Goal: Task Accomplishment & Management: Use online tool/utility

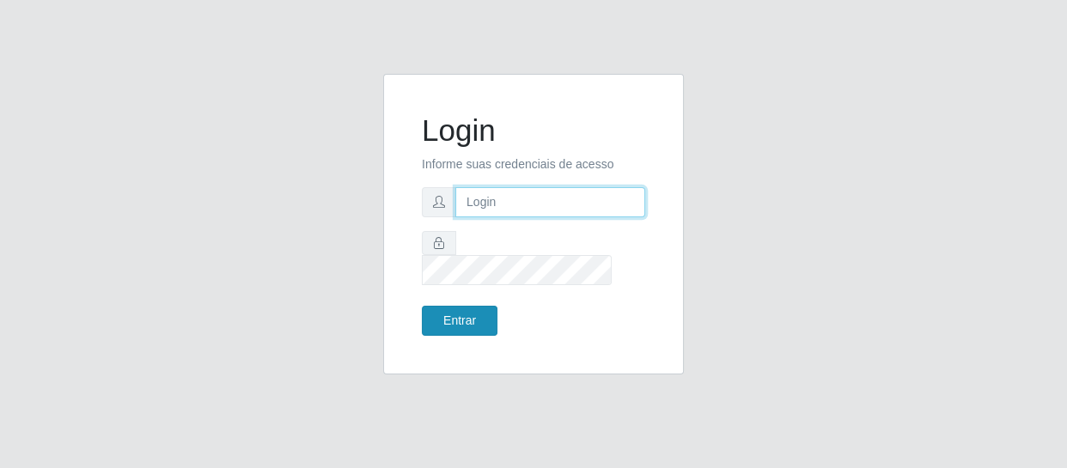
type input "[EMAIL_ADDRESS][DOMAIN_NAME]"
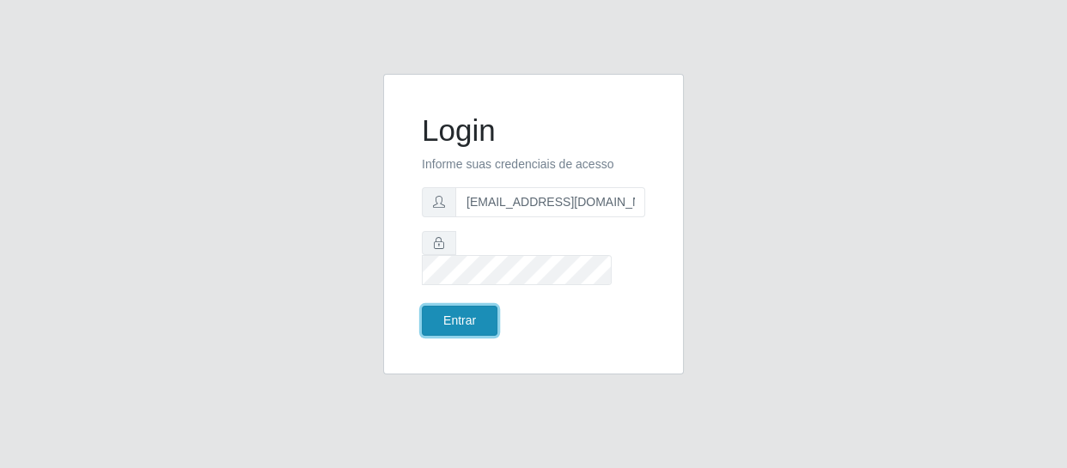
click at [477, 306] on button "Entrar" at bounding box center [460, 321] width 76 height 30
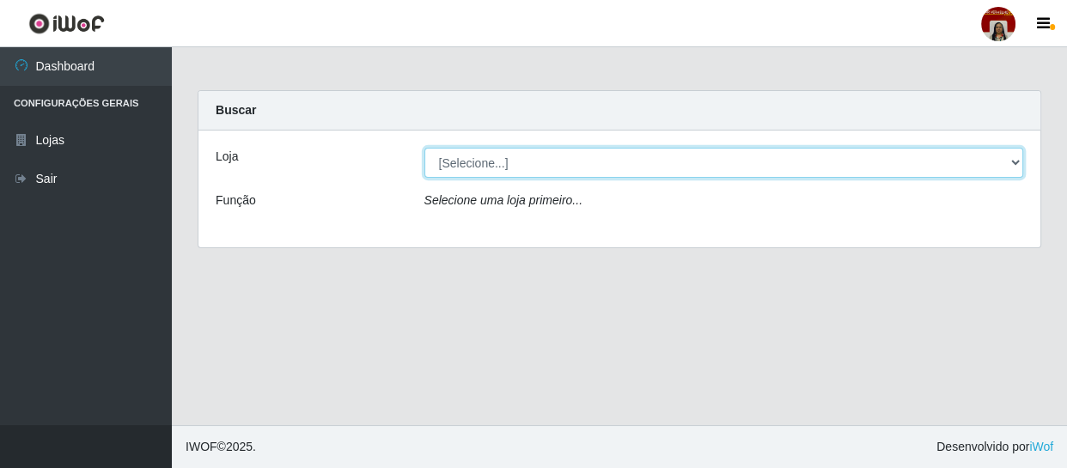
click at [1015, 165] on select "[Selecione...] Mar Vermelho - Loja 04" at bounding box center [725, 163] width 600 height 30
select select "251"
click at [425, 148] on select "[Selecione...] Mar Vermelho - Loja 04" at bounding box center [725, 163] width 600 height 30
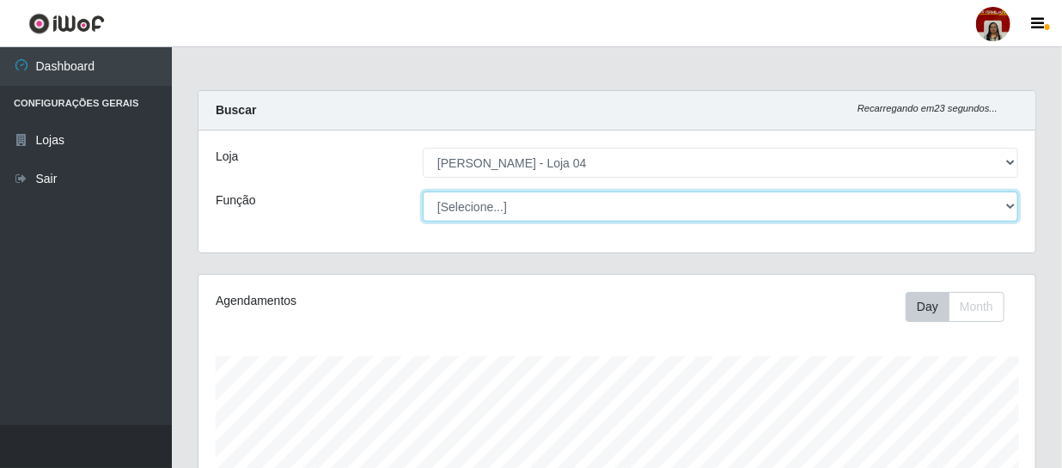
click at [1018, 203] on select "[Selecione...] ASG ASG + ASG ++ Auxiliar de Depósito Auxiliar de Depósito + Aux…" at bounding box center [721, 207] width 596 height 30
click at [423, 192] on select "[Selecione...] ASG ASG + ASG ++ Auxiliar de Depósito Auxiliar de Depósito + Aux…" at bounding box center [721, 207] width 596 height 30
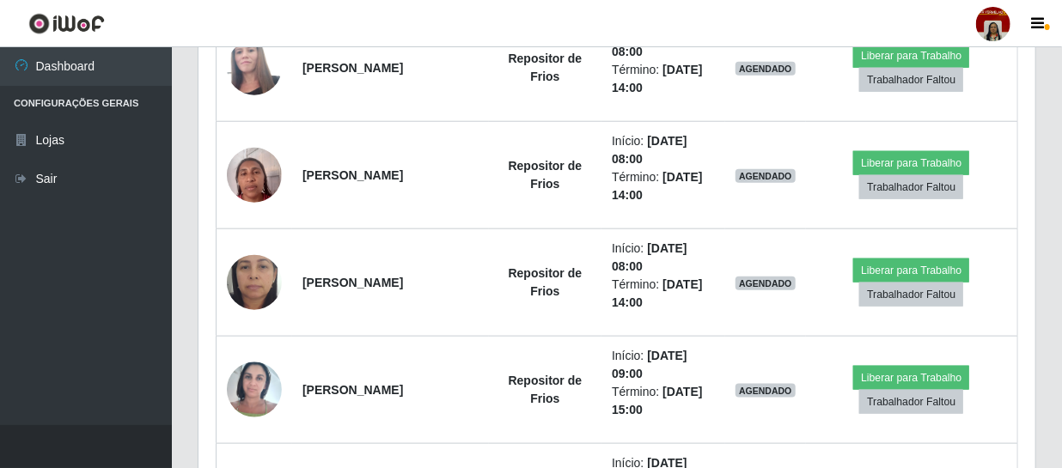
scroll to position [781, 0]
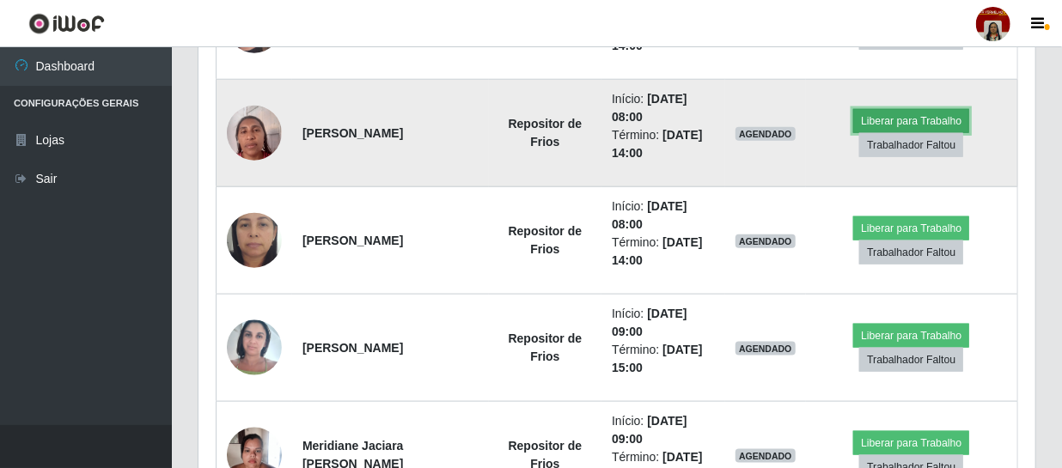
click at [892, 122] on button "Liberar para Trabalho" at bounding box center [911, 121] width 116 height 24
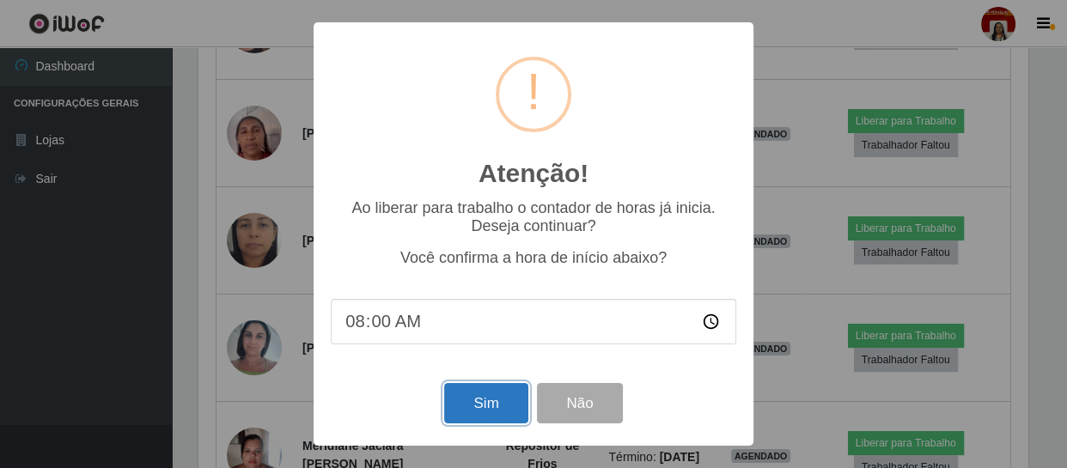
click at [504, 394] on button "Sim" at bounding box center [485, 403] width 83 height 40
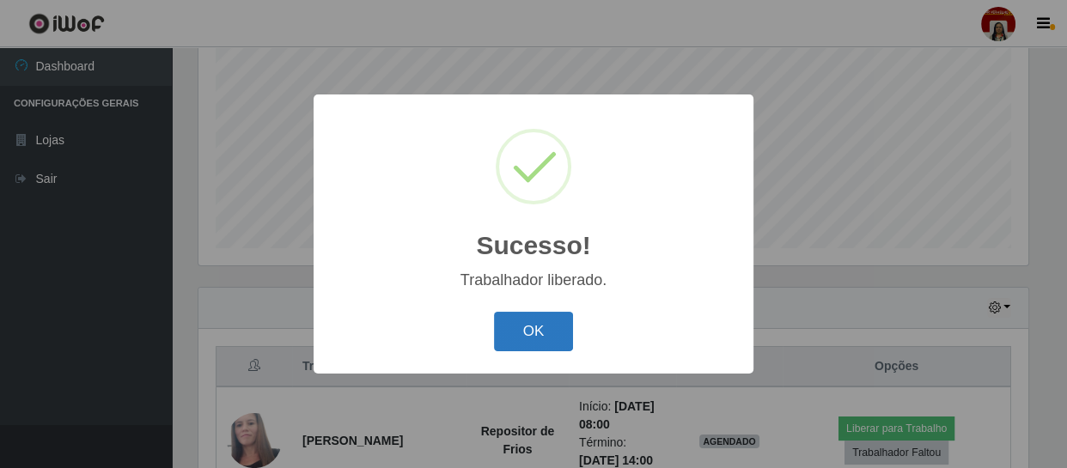
click at [526, 327] on button "OK" at bounding box center [534, 332] width 80 height 40
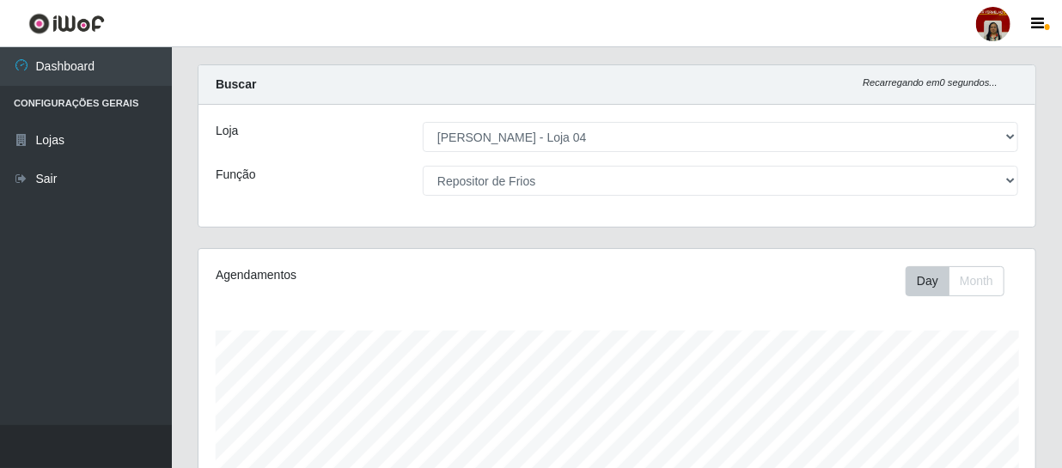
scroll to position [0, 0]
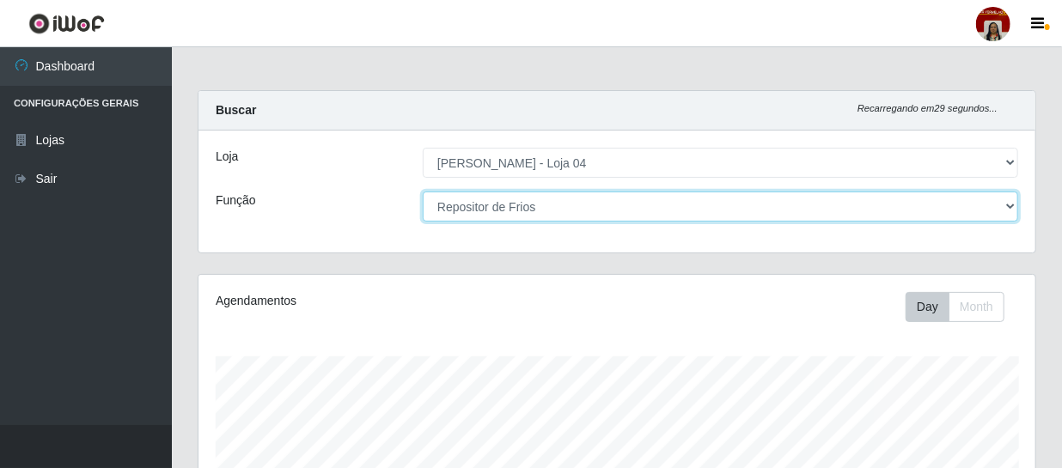
click at [1008, 203] on select "[Selecione...] ASG ASG + ASG ++ Auxiliar de Depósito Auxiliar de Depósito + Aux…" at bounding box center [721, 207] width 596 height 30
click at [423, 192] on select "[Selecione...] ASG ASG + ASG ++ Auxiliar de Depósito Auxiliar de Depósito + Aux…" at bounding box center [721, 207] width 596 height 30
click at [1012, 209] on select "[Selecione...] ASG ASG + ASG ++ Auxiliar de Depósito Auxiliar de Depósito + Aux…" at bounding box center [721, 207] width 596 height 30
click at [423, 192] on select "[Selecione...] ASG ASG + ASG ++ Auxiliar de Depósito Auxiliar de Depósito + Aux…" at bounding box center [721, 207] width 596 height 30
click at [1012, 205] on select "[Selecione...] ASG ASG + ASG ++ Auxiliar de Depósito Auxiliar de Depósito + Aux…" at bounding box center [721, 207] width 596 height 30
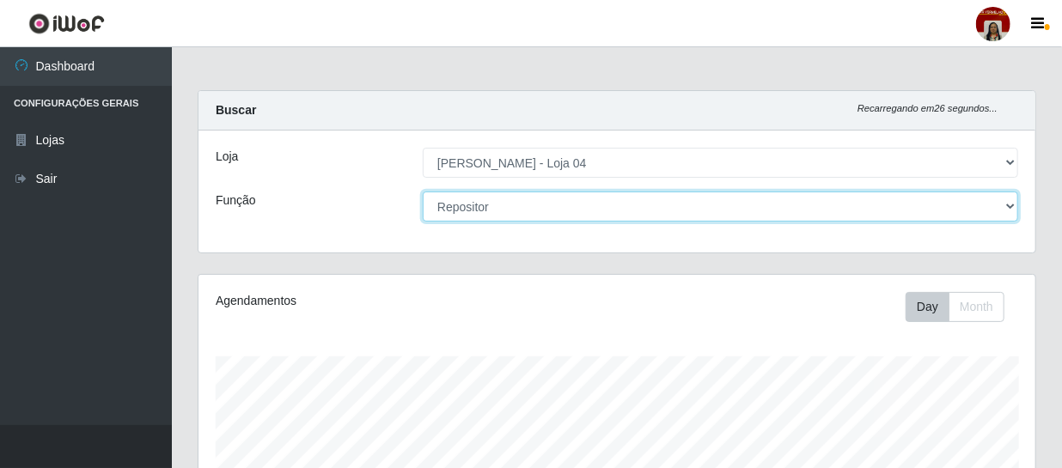
click at [423, 192] on select "[Selecione...] ASG ASG + ASG ++ Auxiliar de Depósito Auxiliar de Depósito + Aux…" at bounding box center [721, 207] width 596 height 30
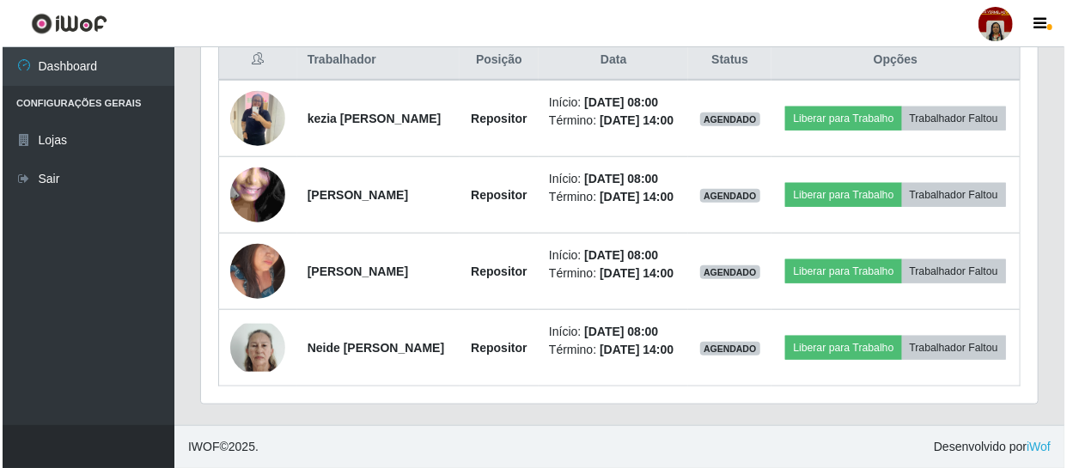
scroll to position [703, 0]
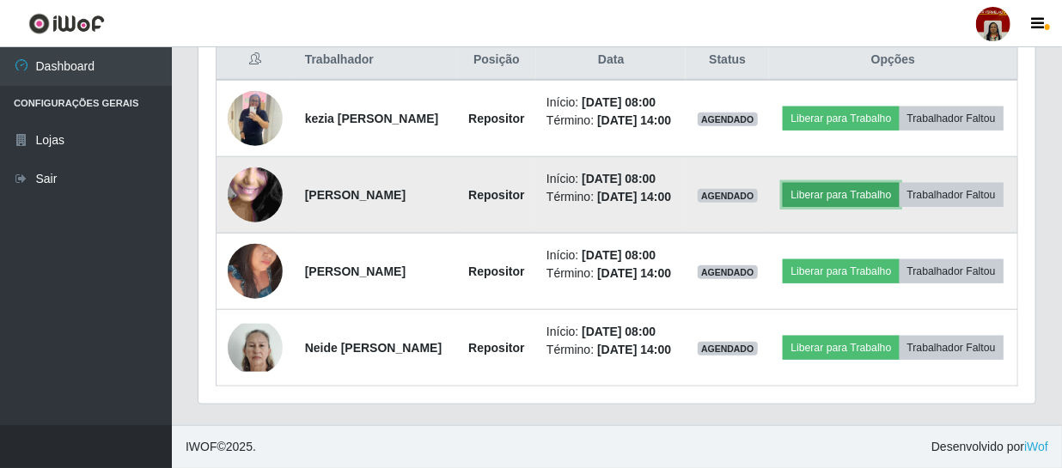
click at [899, 183] on button "Liberar para Trabalho" at bounding box center [841, 195] width 116 height 24
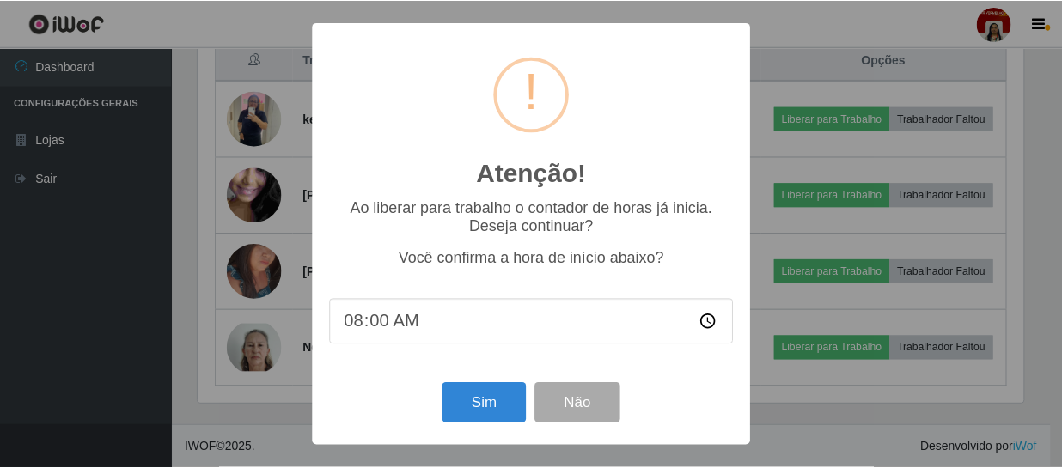
scroll to position [357, 829]
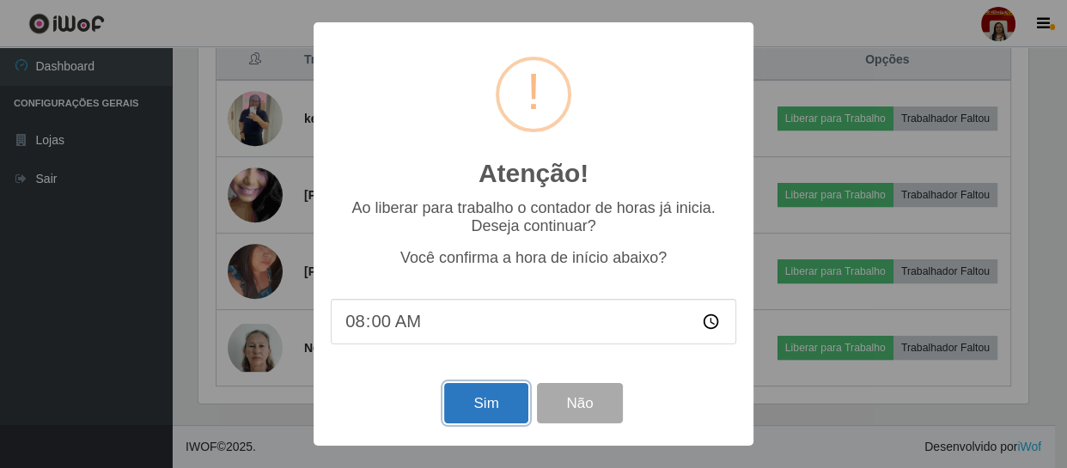
click at [490, 412] on button "Sim" at bounding box center [485, 403] width 83 height 40
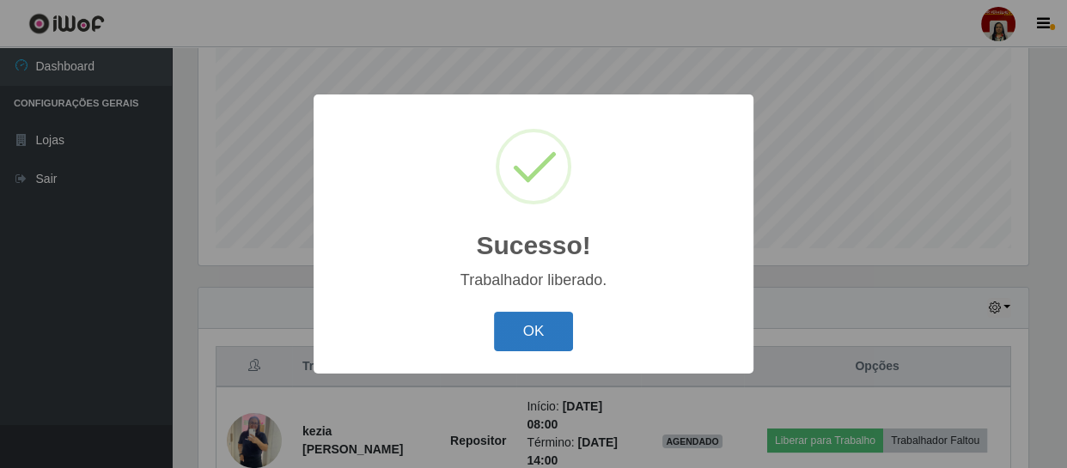
click at [529, 333] on button "OK" at bounding box center [534, 332] width 80 height 40
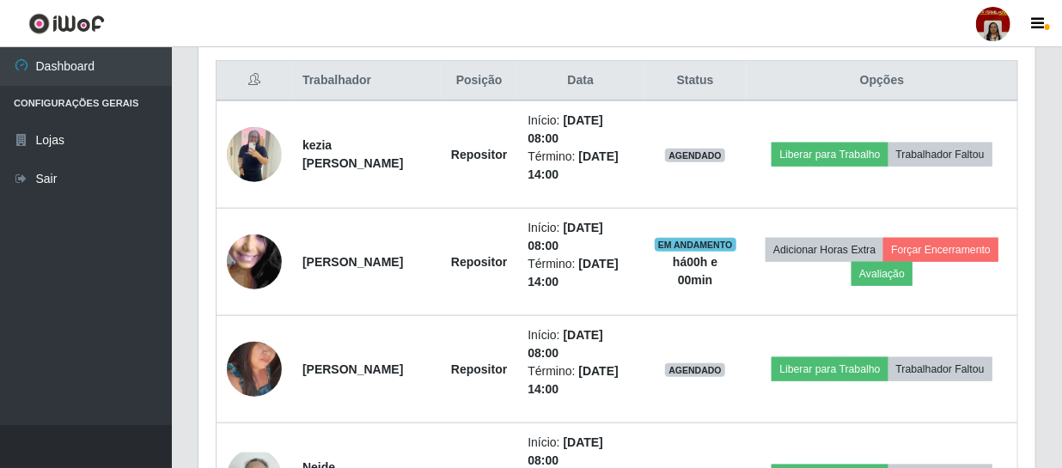
scroll to position [679, 0]
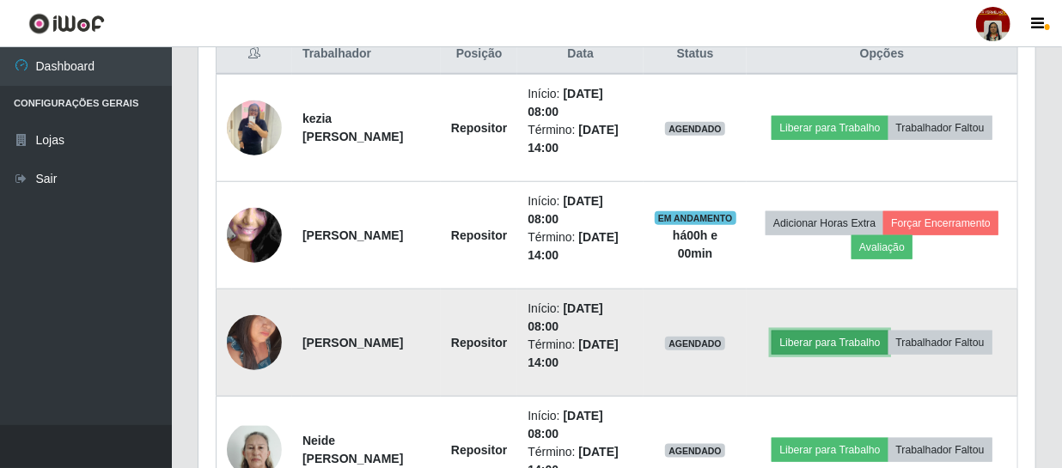
click at [834, 339] on button "Liberar para Trabalho" at bounding box center [830, 343] width 116 height 24
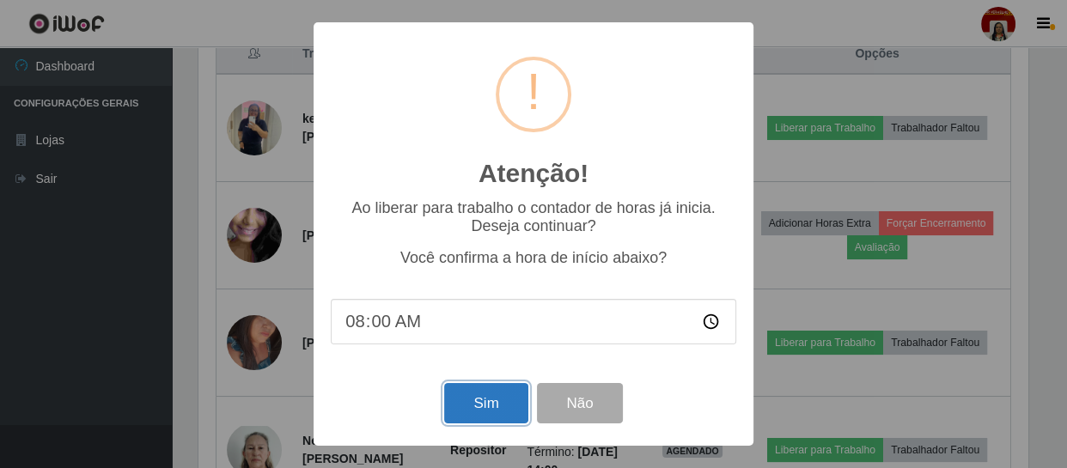
click at [481, 407] on button "Sim" at bounding box center [485, 403] width 83 height 40
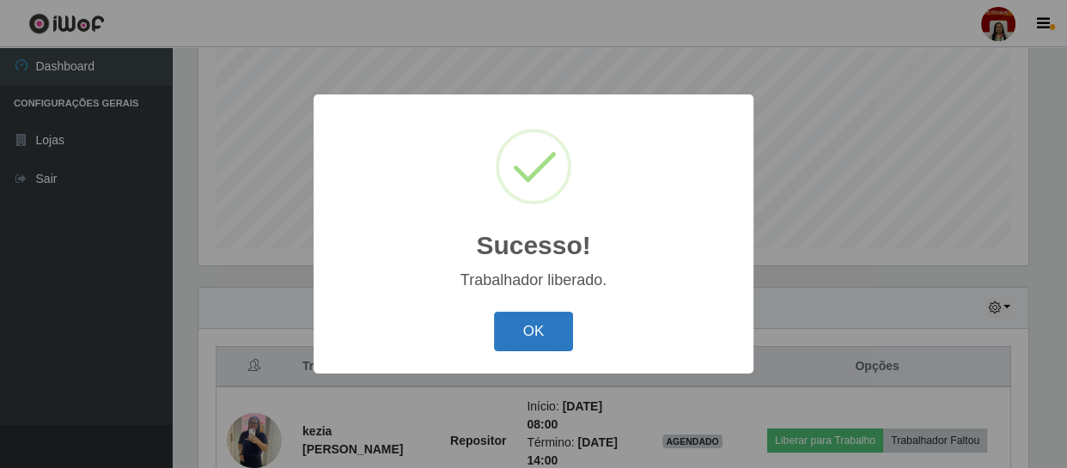
click at [523, 333] on button "OK" at bounding box center [534, 332] width 80 height 40
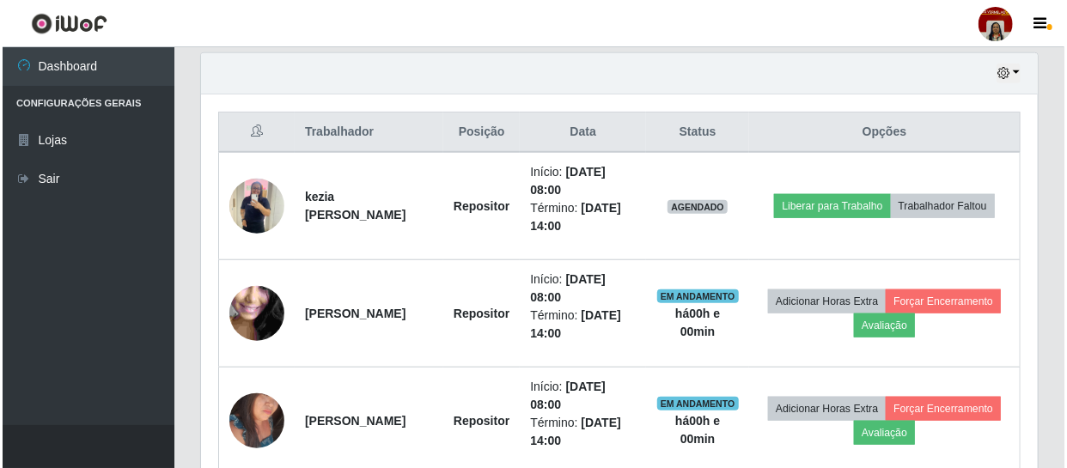
scroll to position [679, 0]
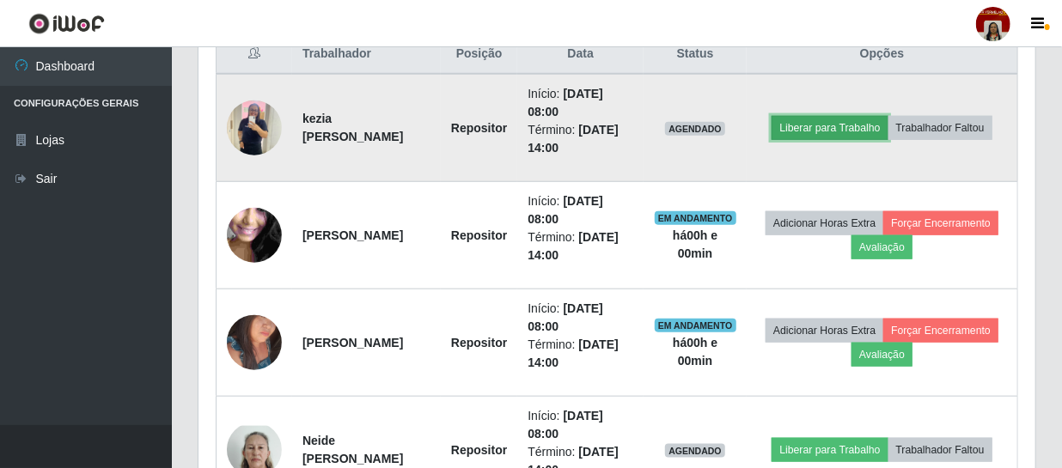
click at [827, 125] on button "Liberar para Trabalho" at bounding box center [830, 128] width 116 height 24
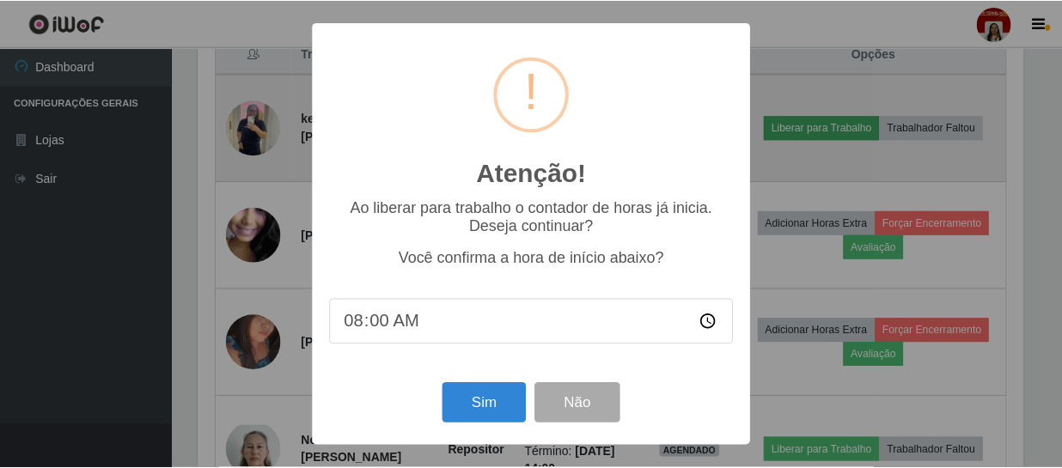
scroll to position [357, 829]
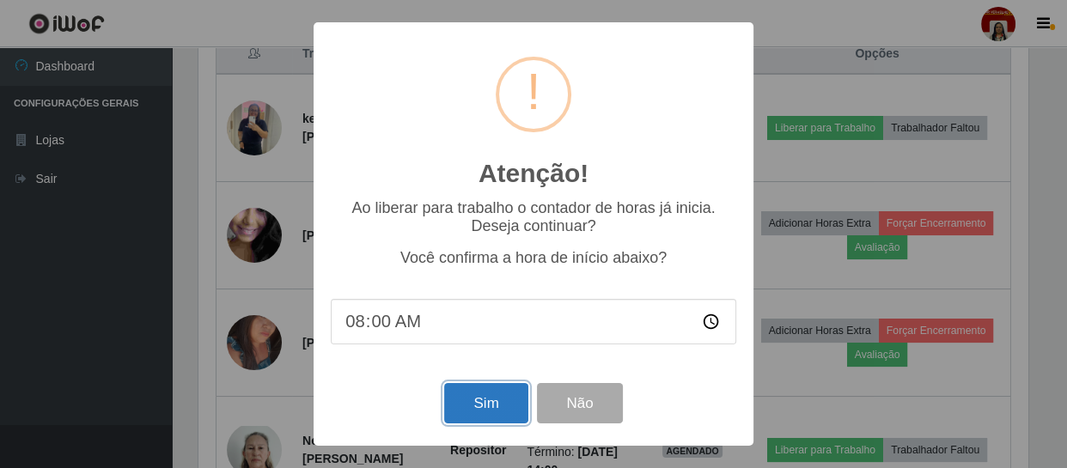
click at [472, 404] on button "Sim" at bounding box center [485, 403] width 83 height 40
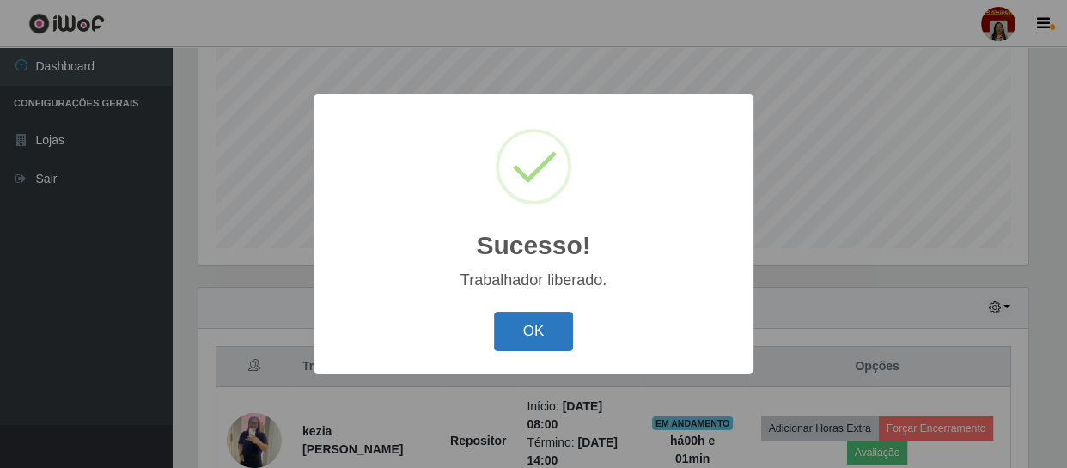
click at [509, 324] on button "OK" at bounding box center [534, 332] width 80 height 40
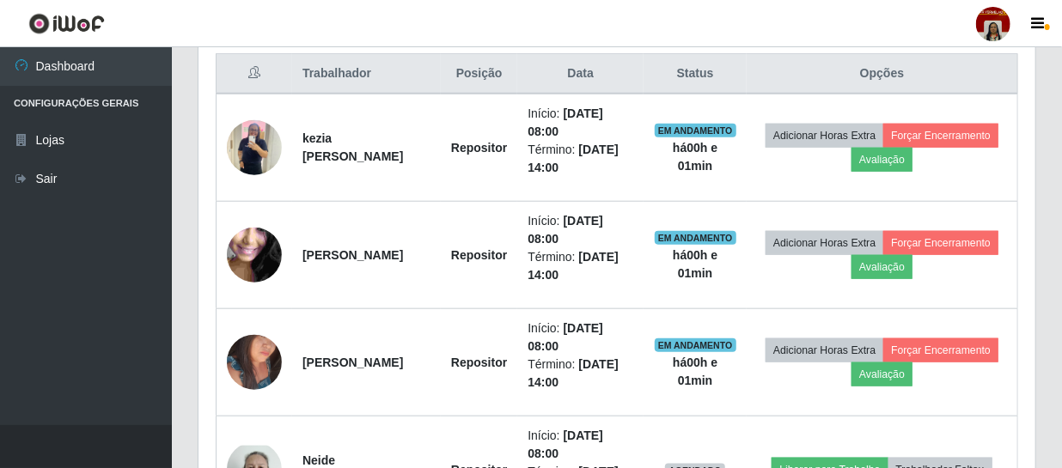
scroll to position [0, 0]
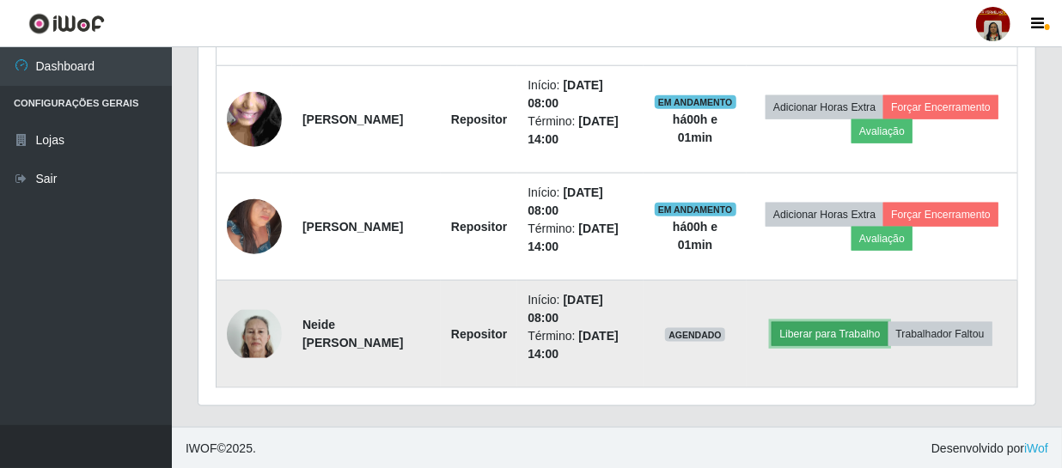
click at [850, 333] on button "Liberar para Trabalho" at bounding box center [830, 334] width 116 height 24
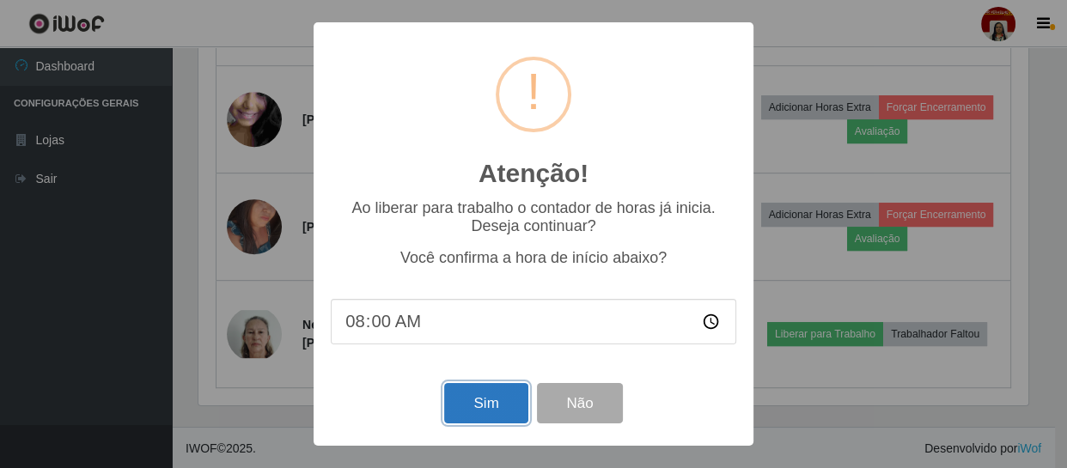
click at [473, 412] on button "Sim" at bounding box center [485, 403] width 83 height 40
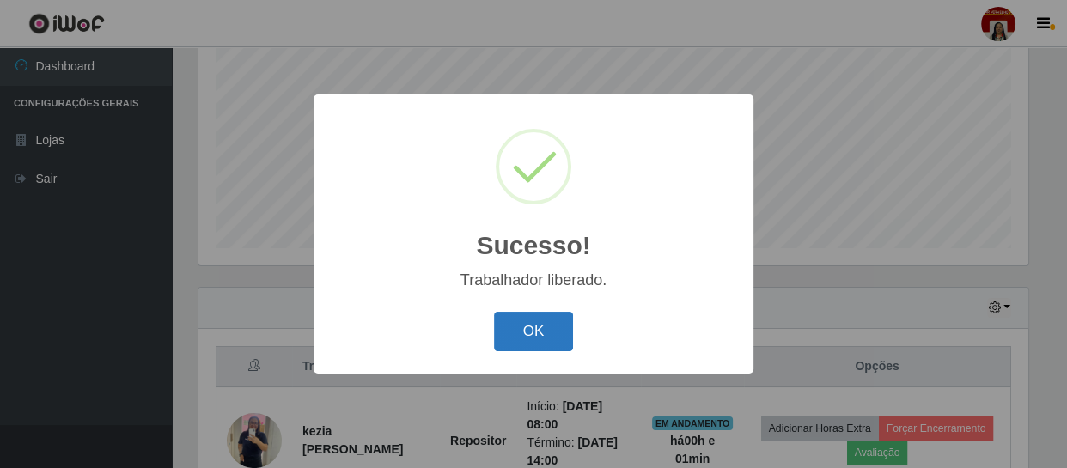
click at [520, 341] on button "OK" at bounding box center [534, 332] width 80 height 40
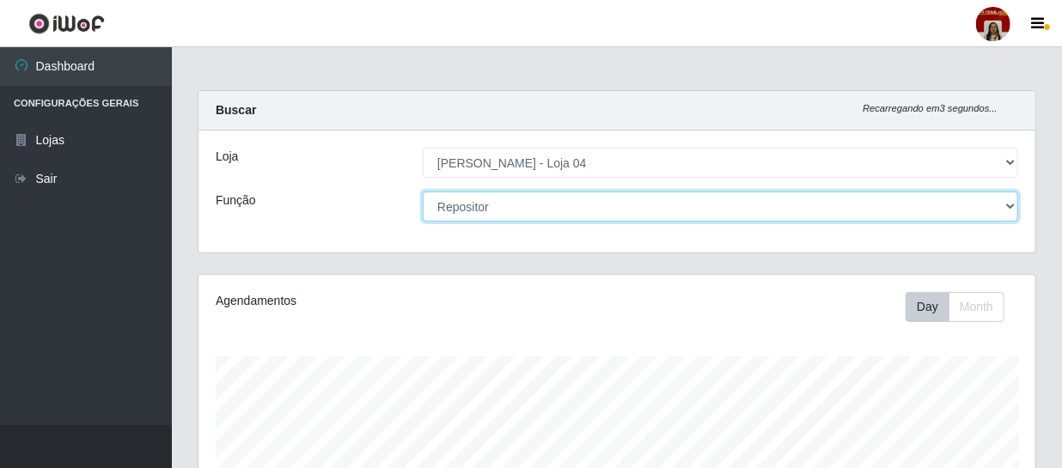
click at [1011, 202] on select "[Selecione...] ASG ASG + ASG ++ Auxiliar de Depósito Auxiliar de Depósito + Aux…" at bounding box center [721, 207] width 596 height 30
click at [423, 192] on select "[Selecione...] ASG ASG + ASG ++ Auxiliar de Depósito Auxiliar de Depósito + Aux…" at bounding box center [721, 207] width 596 height 30
click at [1013, 203] on select "[Selecione...] ASG ASG + ASG ++ Auxiliar de Depósito Auxiliar de Depósito + Aux…" at bounding box center [721, 207] width 596 height 30
click at [423, 192] on select "[Selecione...] ASG ASG + ASG ++ Auxiliar de Depósito Auxiliar de Depósito + Aux…" at bounding box center [721, 207] width 596 height 30
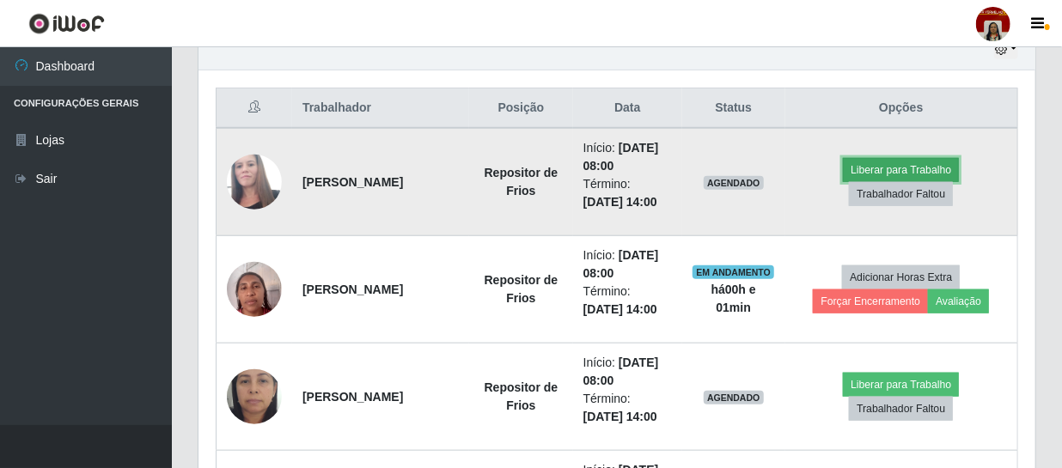
click at [890, 171] on button "Liberar para Trabalho" at bounding box center [901, 170] width 116 height 24
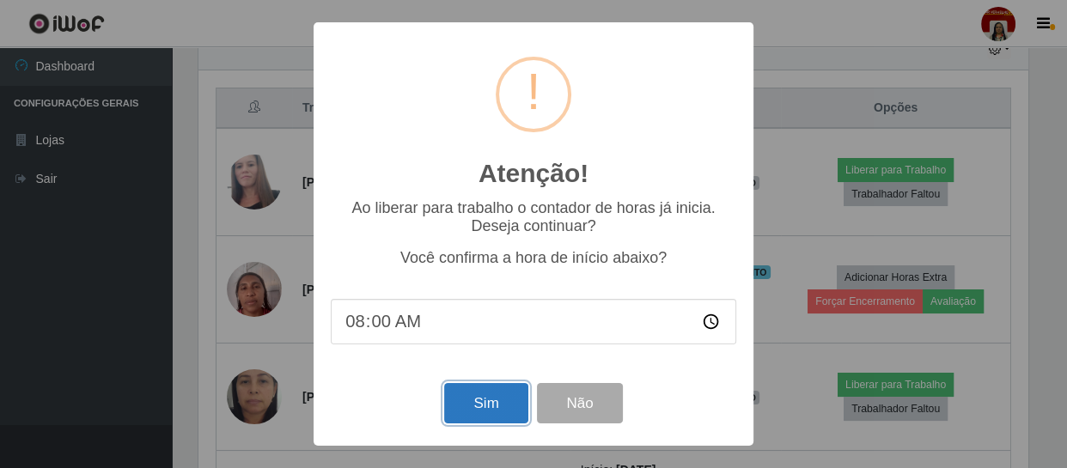
click at [473, 404] on button "Sim" at bounding box center [485, 403] width 83 height 40
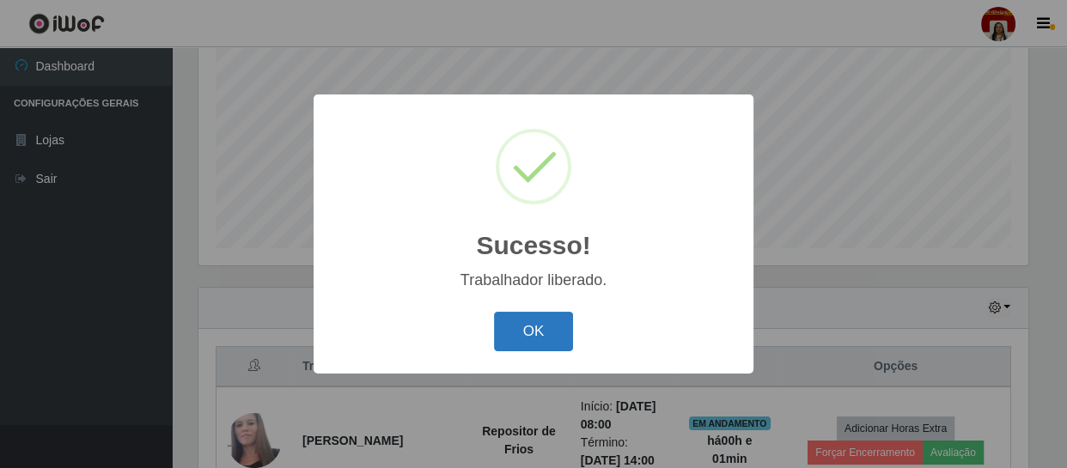
click at [508, 335] on button "OK" at bounding box center [534, 332] width 80 height 40
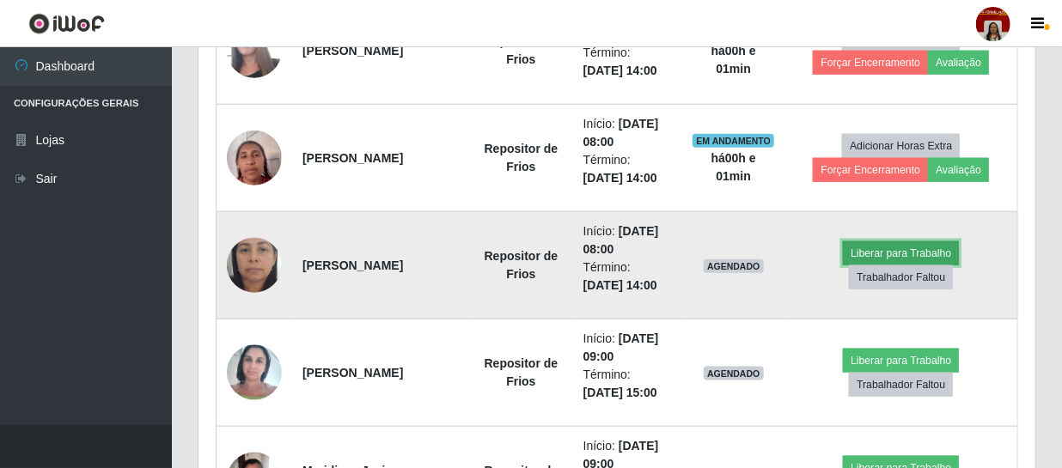
click at [882, 252] on button "Liberar para Trabalho" at bounding box center [901, 254] width 116 height 24
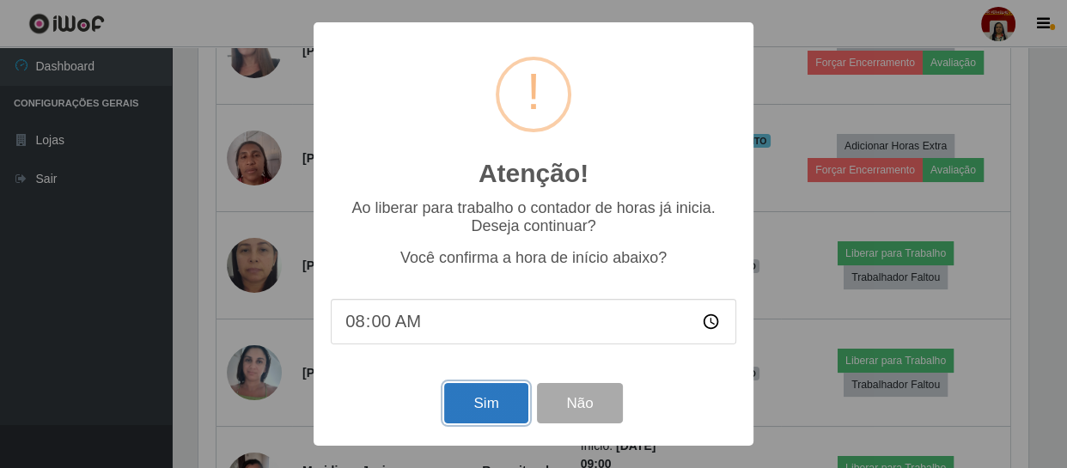
click at [500, 402] on button "Sim" at bounding box center [485, 403] width 83 height 40
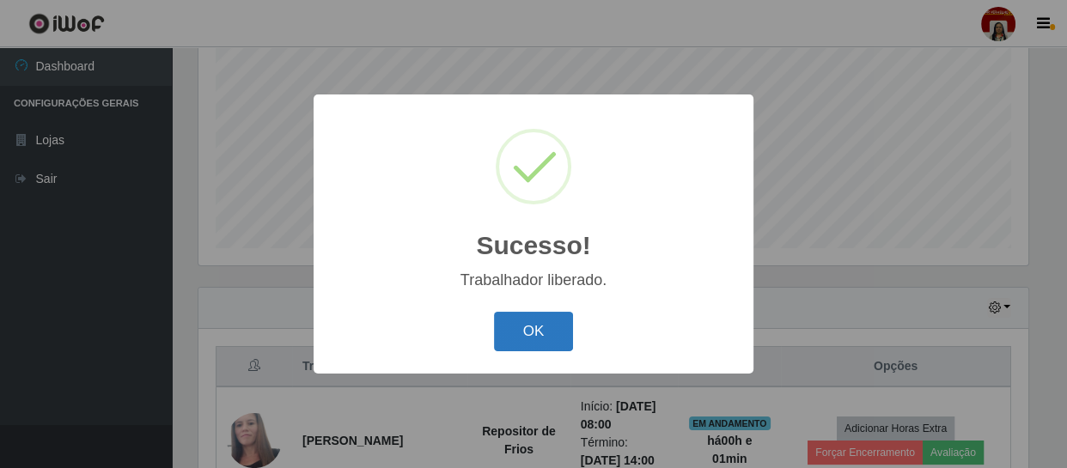
click at [524, 322] on button "OK" at bounding box center [534, 332] width 80 height 40
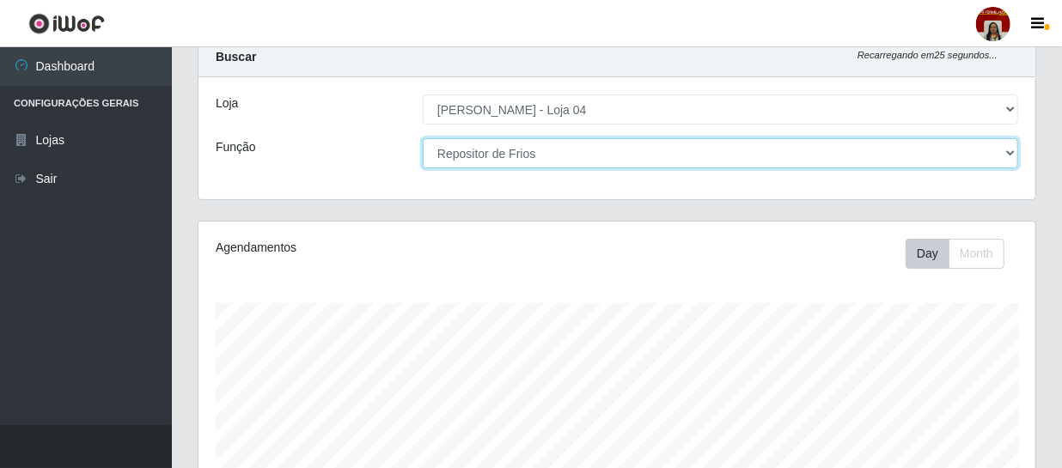
click at [1003, 148] on select "[Selecione...] ASG ASG + ASG ++ Auxiliar de Depósito Auxiliar de Depósito + Aux…" at bounding box center [721, 153] width 596 height 30
click at [423, 138] on select "[Selecione...] ASG ASG + ASG ++ Auxiliar de Depósito Auxiliar de Depósito + Aux…" at bounding box center [721, 153] width 596 height 30
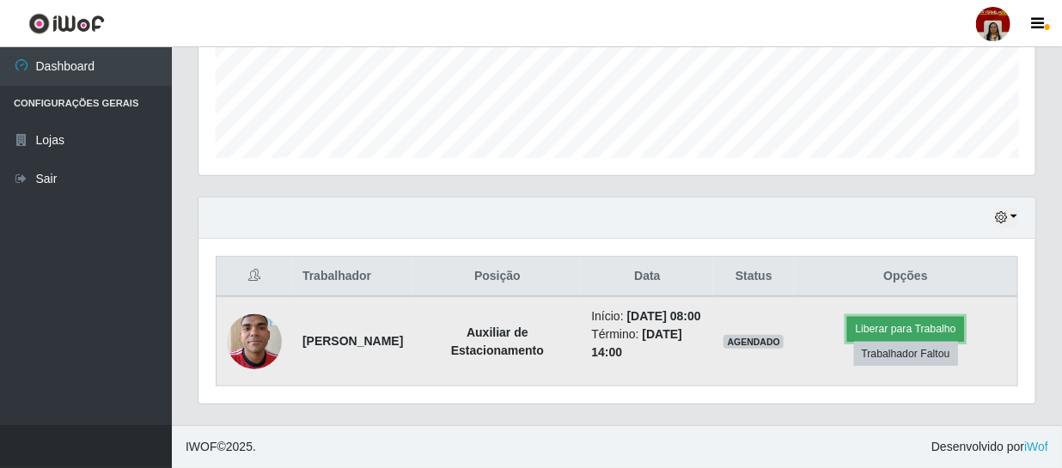
click at [894, 327] on button "Liberar para Trabalho" at bounding box center [905, 329] width 116 height 24
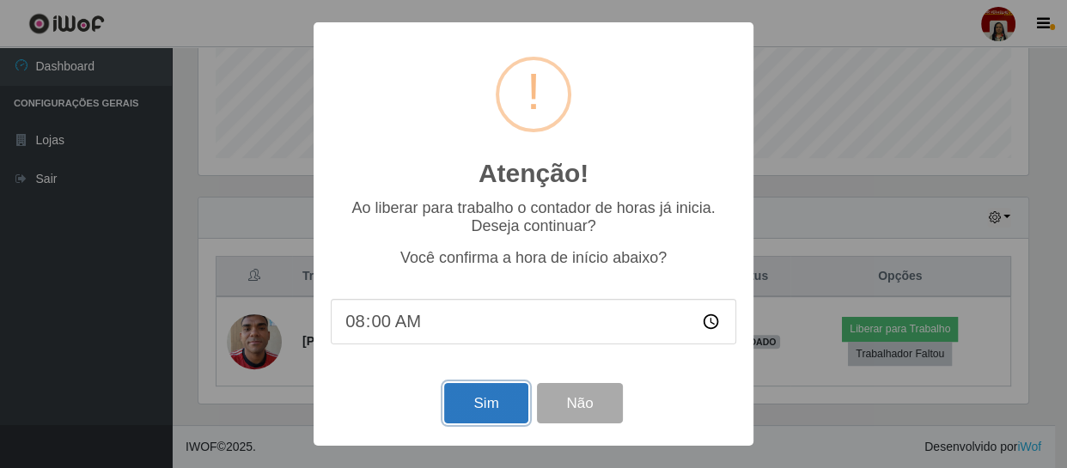
click at [492, 392] on button "Sim" at bounding box center [485, 403] width 83 height 40
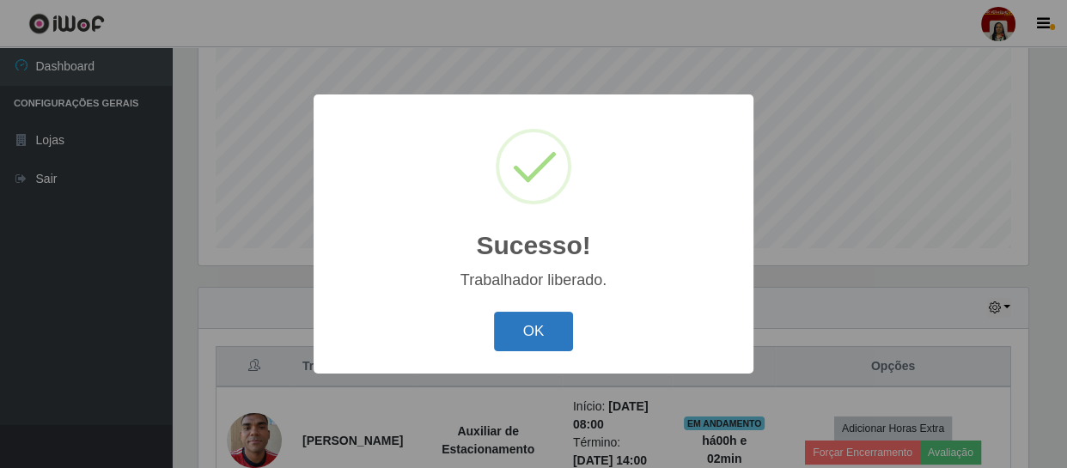
click at [516, 338] on button "OK" at bounding box center [534, 332] width 80 height 40
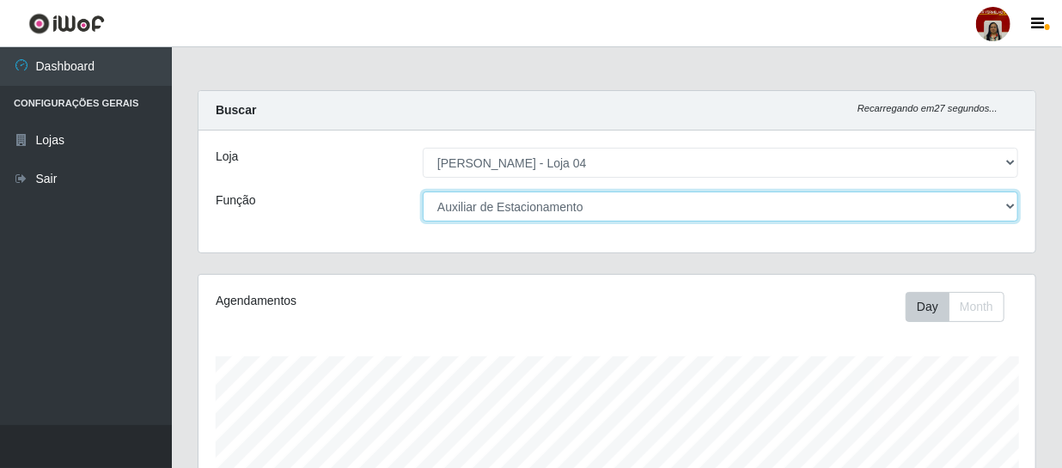
click at [1006, 199] on select "[Selecione...] ASG ASG + ASG ++ Auxiliar de Depósito Auxiliar de Depósito + Aux…" at bounding box center [721, 207] width 596 height 30
select select "22"
click at [423, 192] on select "[Selecione...] ASG ASG + ASG ++ Auxiliar de Depósito Auxiliar de Depósito + Aux…" at bounding box center [721, 207] width 596 height 30
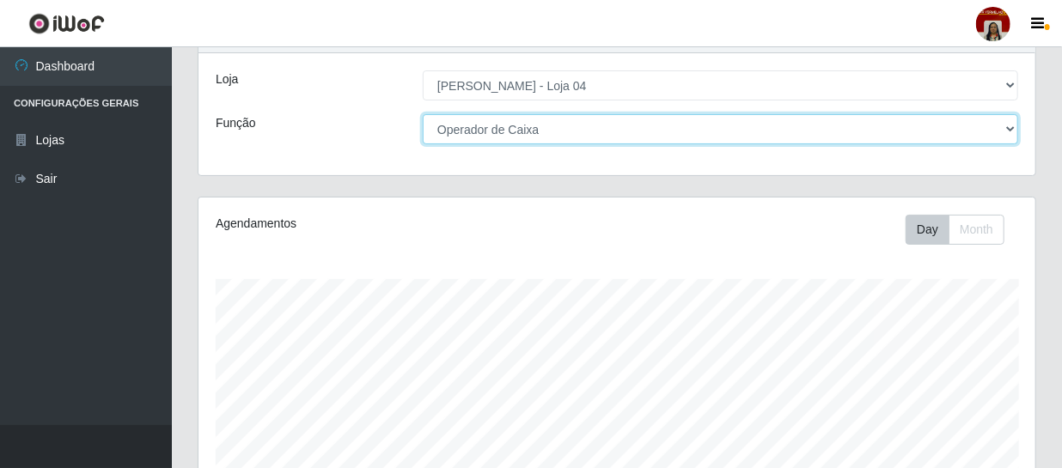
click at [1009, 119] on select "[Selecione...] ASG ASG + ASG ++ Auxiliar de Depósito Auxiliar de Depósito + Aux…" at bounding box center [721, 129] width 596 height 30
click at [423, 114] on select "[Selecione...] ASG ASG + ASG ++ Auxiliar de Depósito Auxiliar de Depósito + Aux…" at bounding box center [721, 129] width 596 height 30
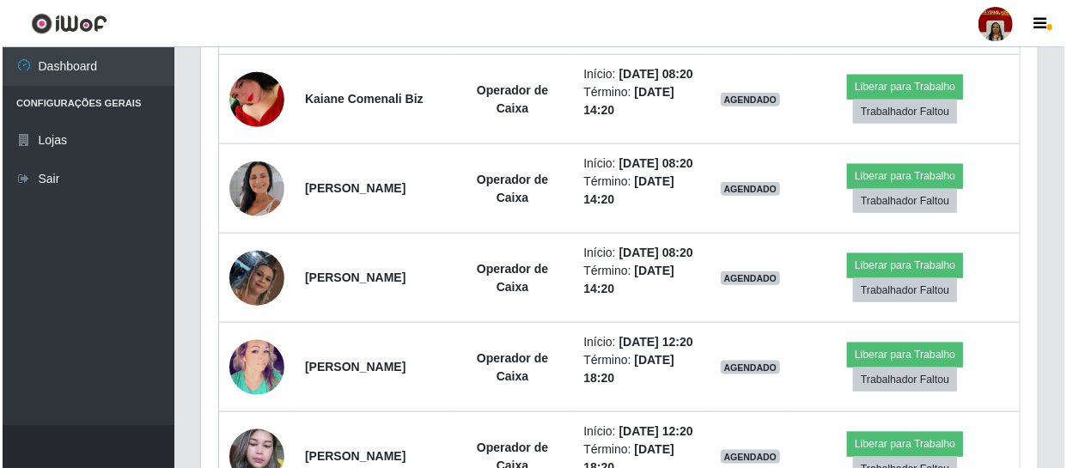
scroll to position [804, 0]
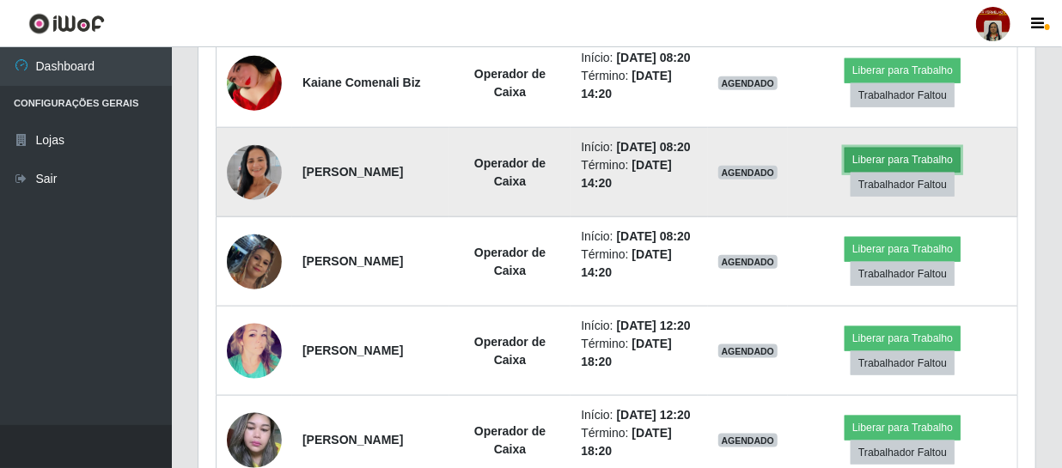
click at [896, 172] on button "Liberar para Trabalho" at bounding box center [903, 160] width 116 height 24
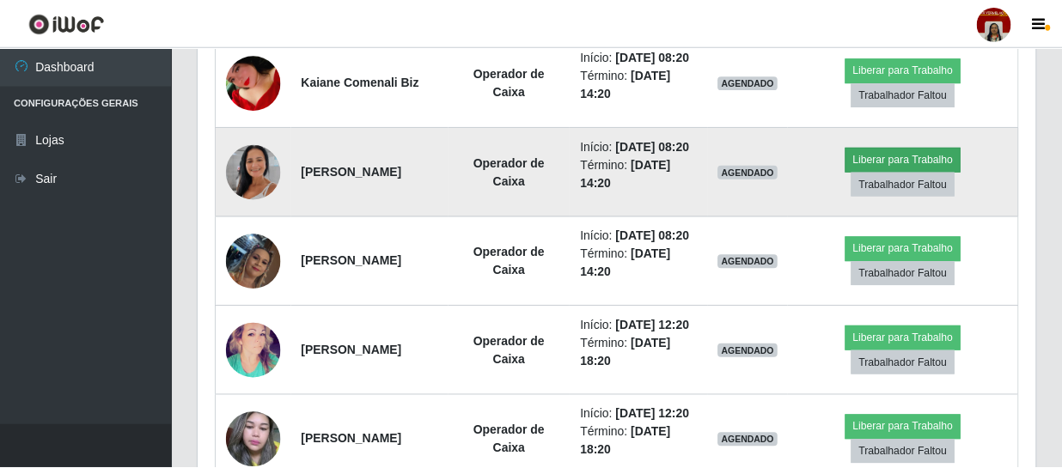
scroll to position [357, 829]
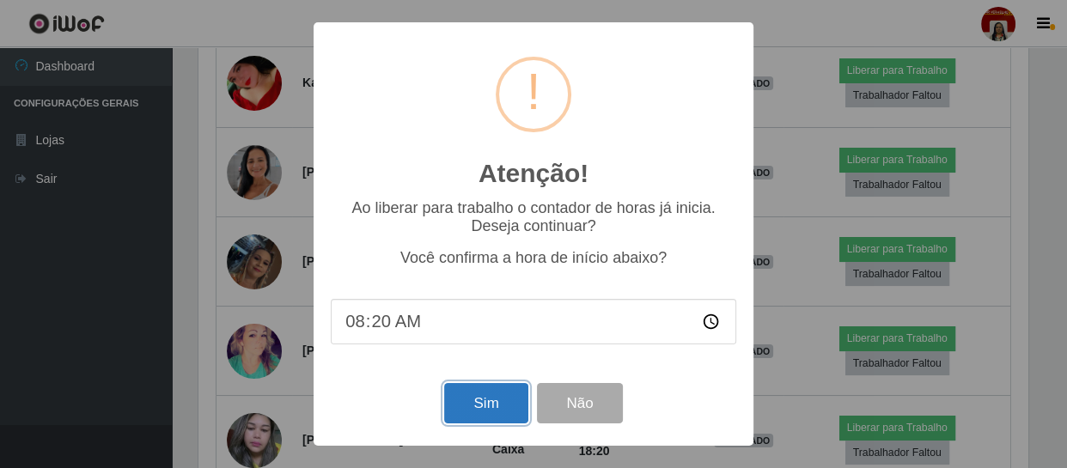
click at [487, 410] on button "Sim" at bounding box center [485, 403] width 83 height 40
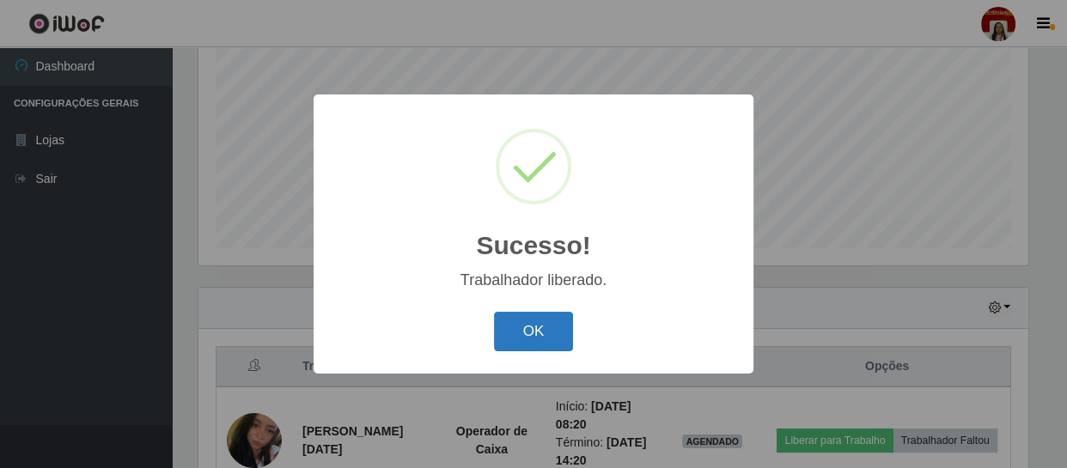
click at [523, 337] on button "OK" at bounding box center [534, 332] width 80 height 40
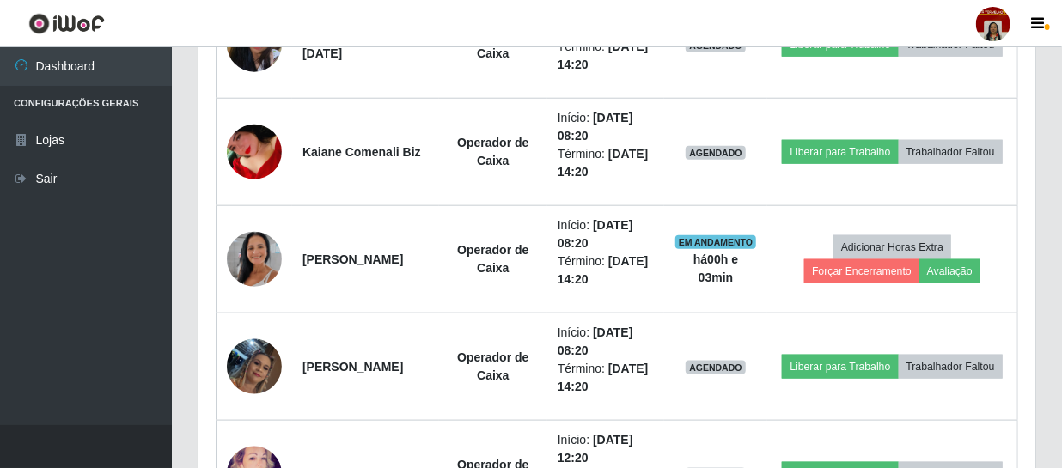
scroll to position [726, 0]
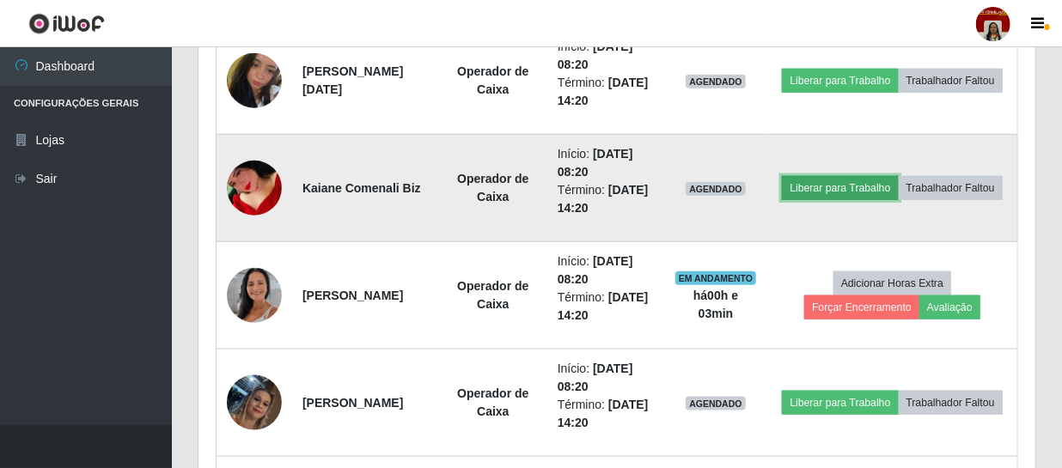
click at [888, 176] on button "Liberar para Trabalho" at bounding box center [840, 188] width 116 height 24
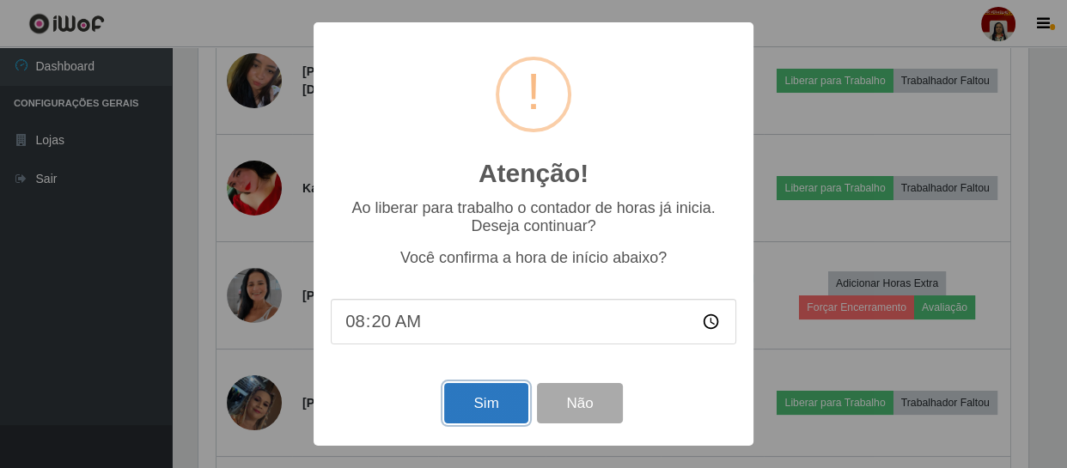
click at [495, 401] on button "Sim" at bounding box center [485, 403] width 83 height 40
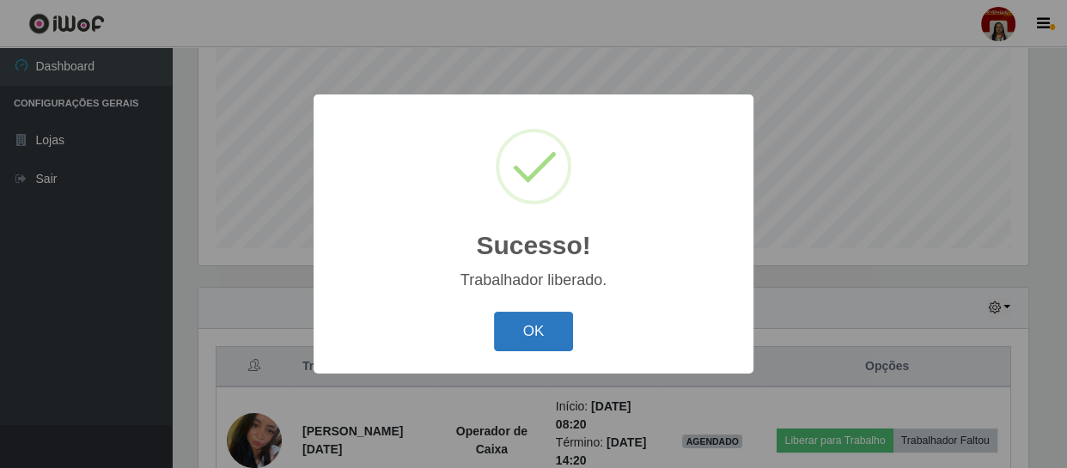
click at [523, 327] on button "OK" at bounding box center [534, 332] width 80 height 40
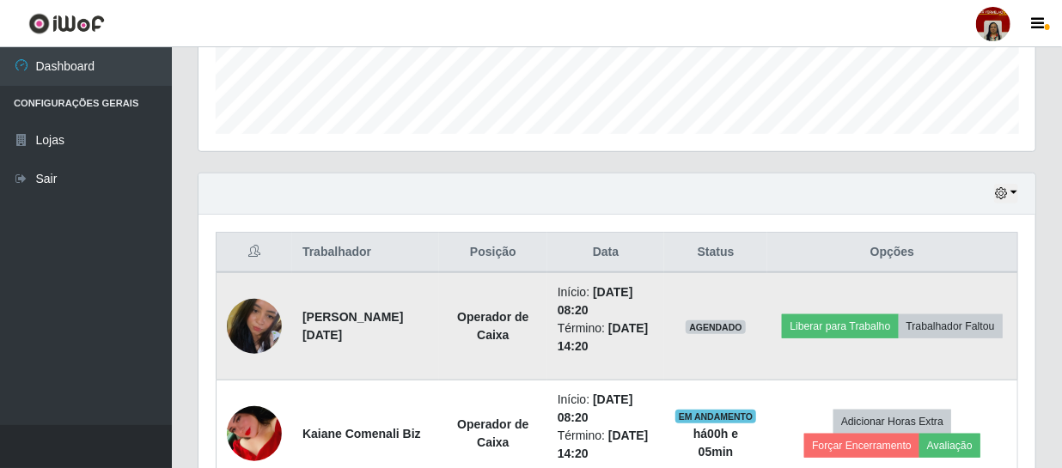
scroll to position [523, 0]
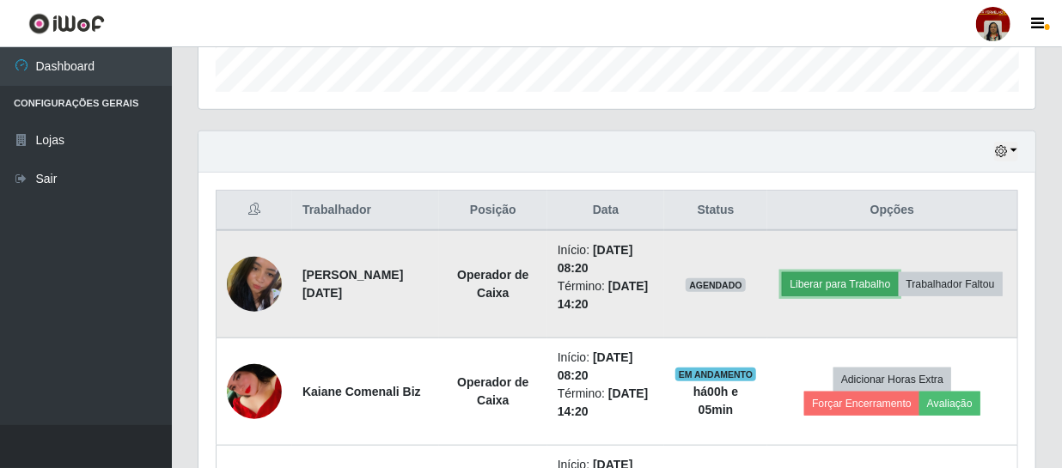
click at [898, 275] on button "Liberar para Trabalho" at bounding box center [840, 284] width 116 height 24
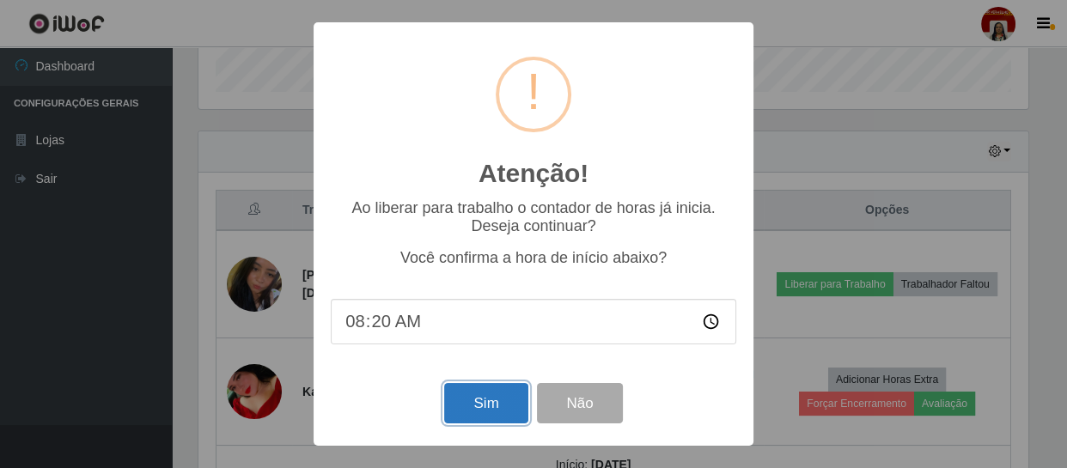
click at [482, 414] on button "Sim" at bounding box center [485, 403] width 83 height 40
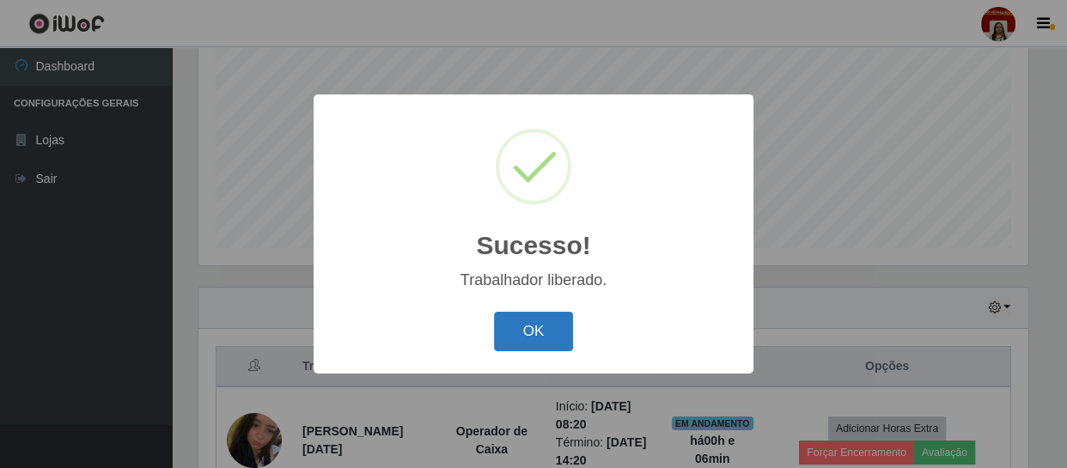
click at [541, 335] on button "OK" at bounding box center [534, 332] width 80 height 40
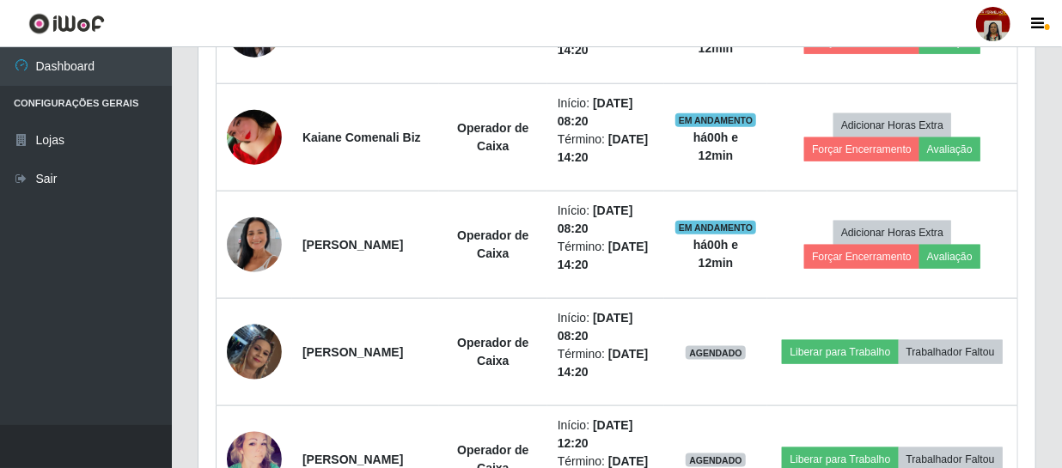
scroll to position [804, 0]
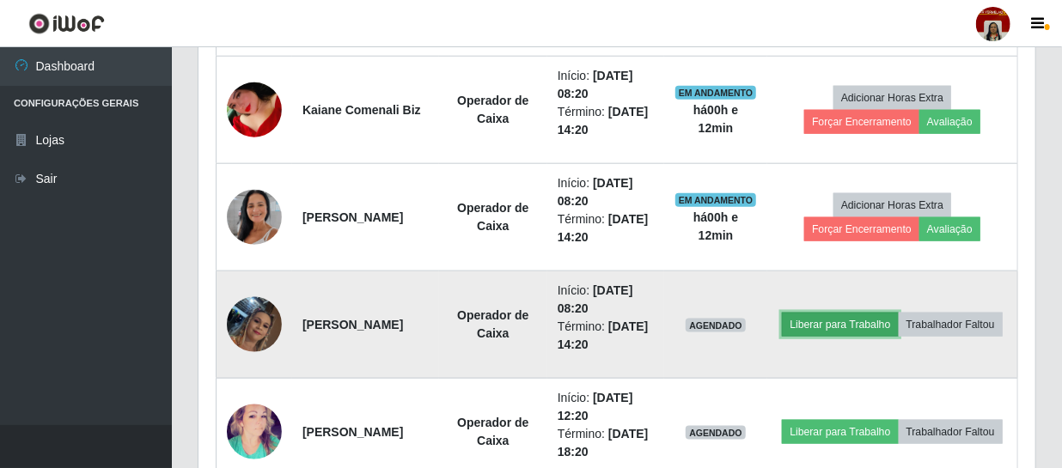
click at [898, 313] on button "Liberar para Trabalho" at bounding box center [840, 325] width 116 height 24
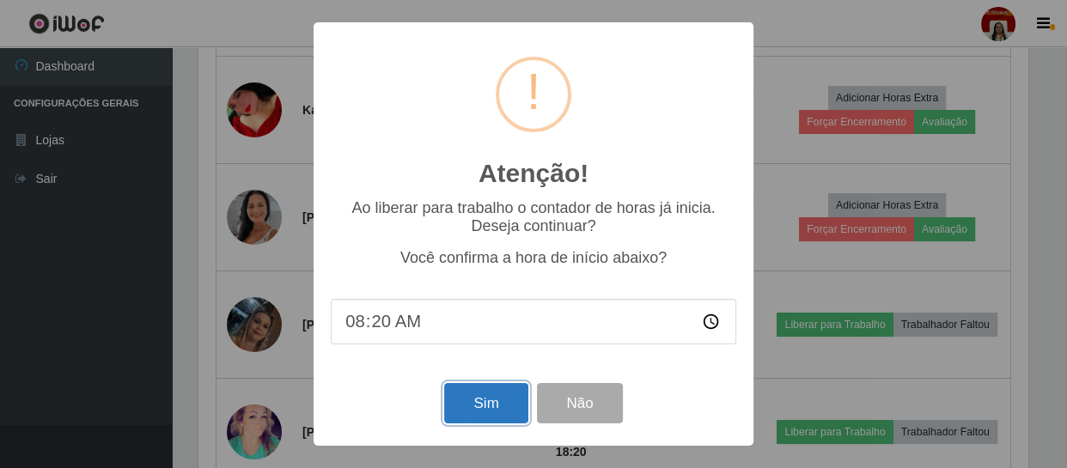
click at [482, 409] on button "Sim" at bounding box center [485, 403] width 83 height 40
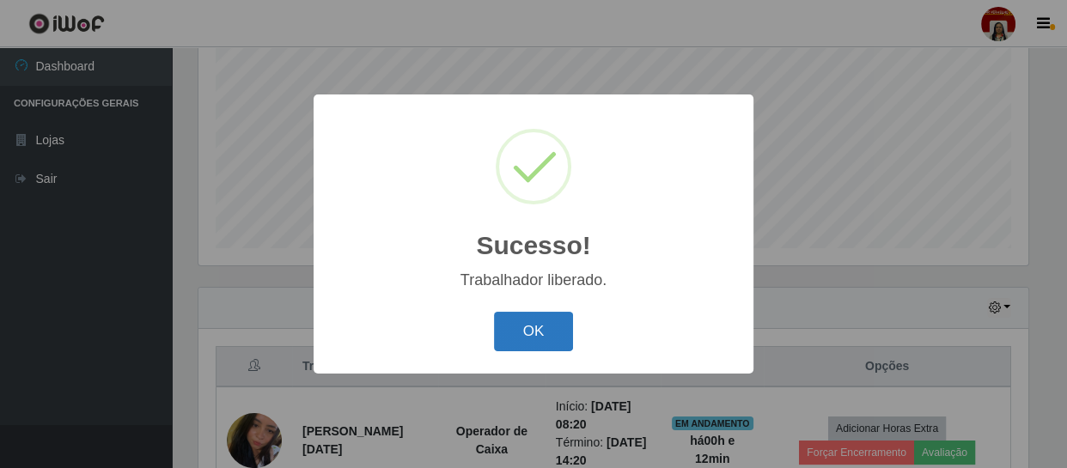
click at [545, 325] on button "OK" at bounding box center [534, 332] width 80 height 40
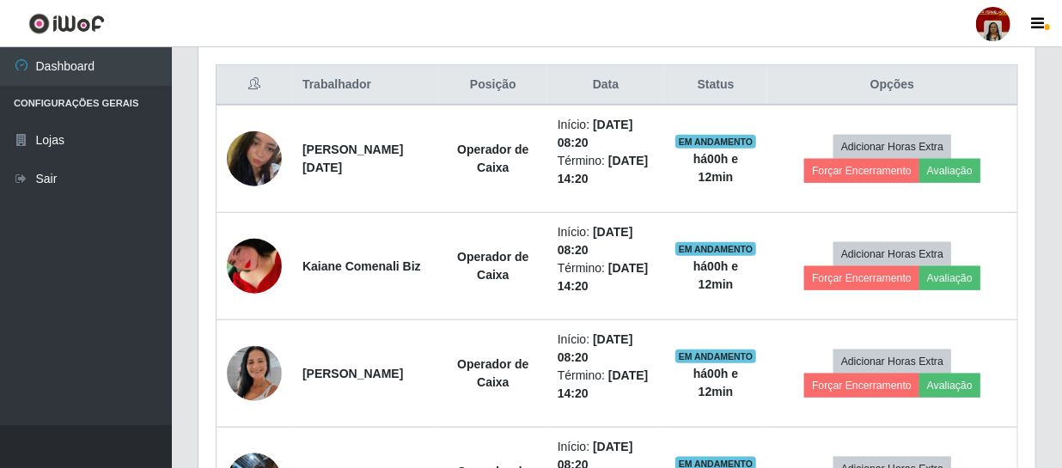
scroll to position [679, 0]
